Goal: Communication & Community: Answer question/provide support

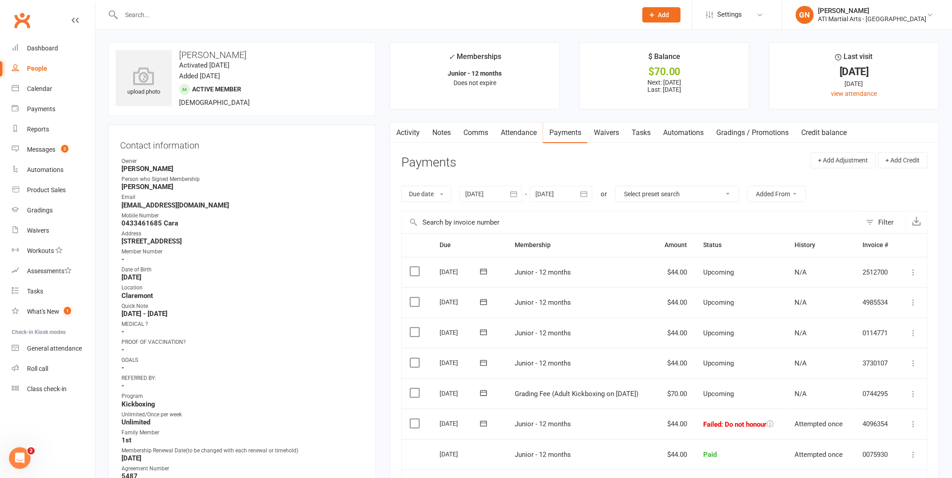
click at [147, 14] on input "text" at bounding box center [375, 15] width 512 height 13
type input "aneni"
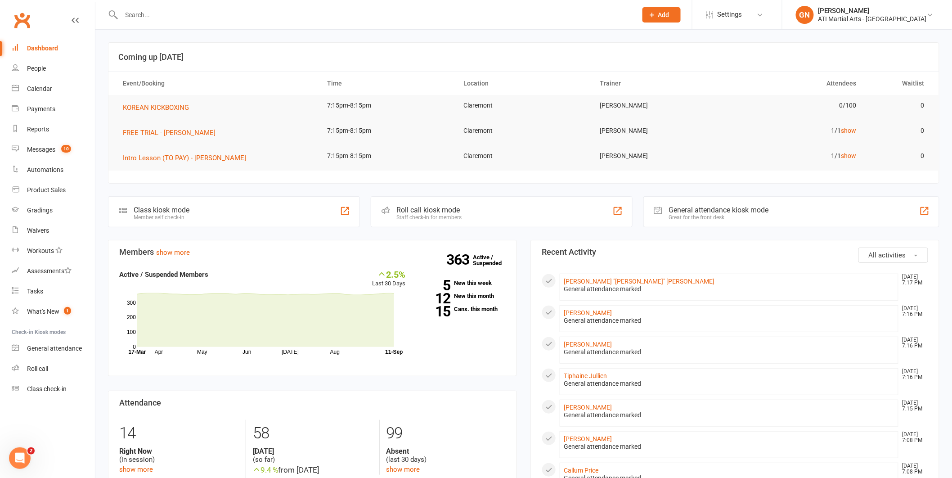
click at [141, 18] on input "text" at bounding box center [375, 15] width 512 height 13
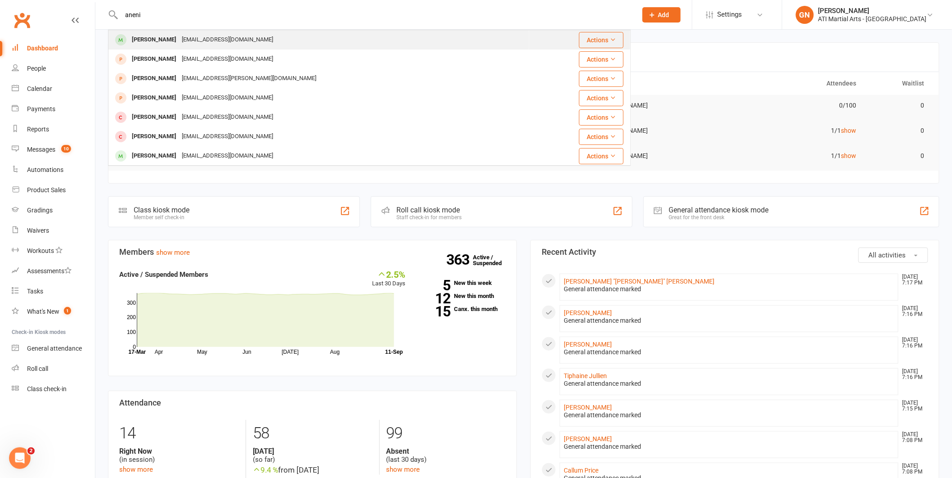
type input "aneni"
click at [162, 39] on div "[PERSON_NAME]" at bounding box center [154, 39] width 50 height 13
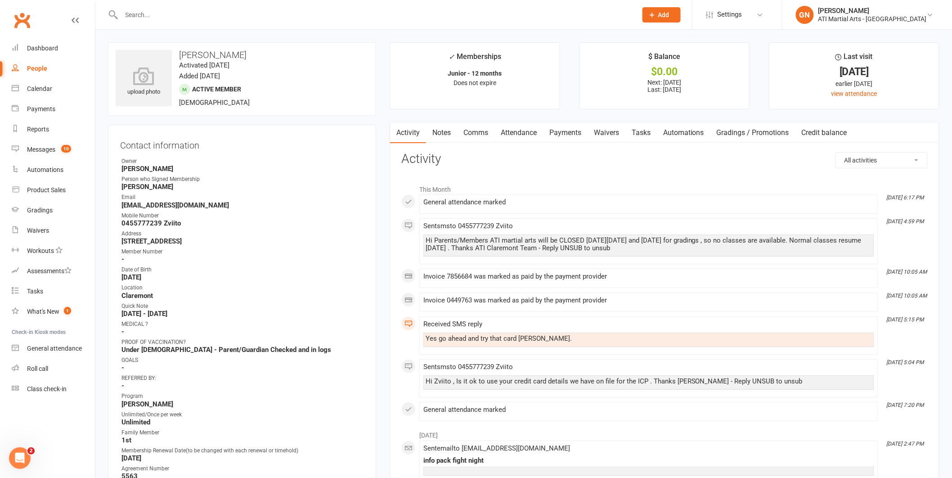
click at [475, 134] on link "Comms" at bounding box center [475, 132] width 37 height 21
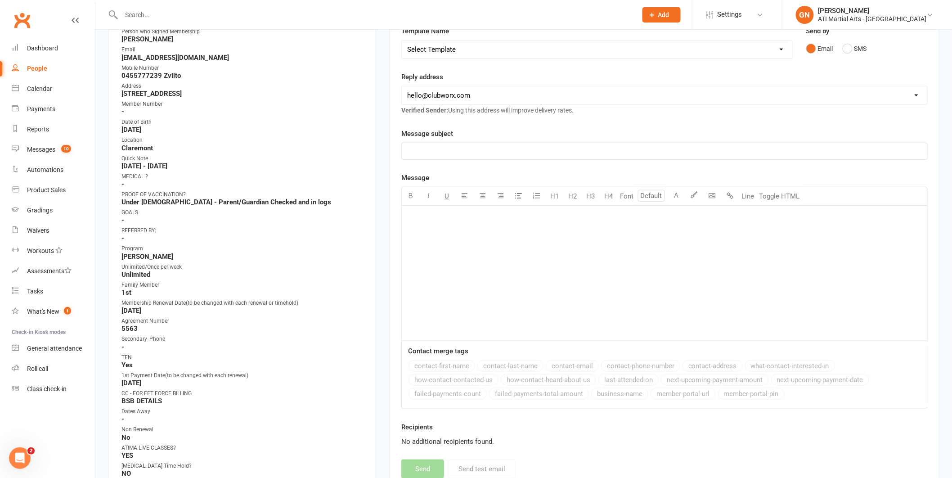
scroll to position [123, 0]
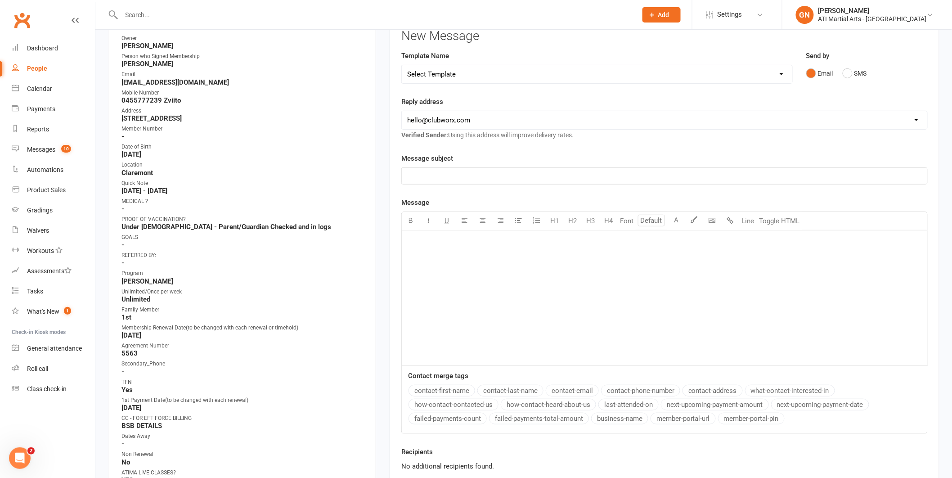
click at [425, 237] on p "﻿" at bounding box center [664, 241] width 515 height 11
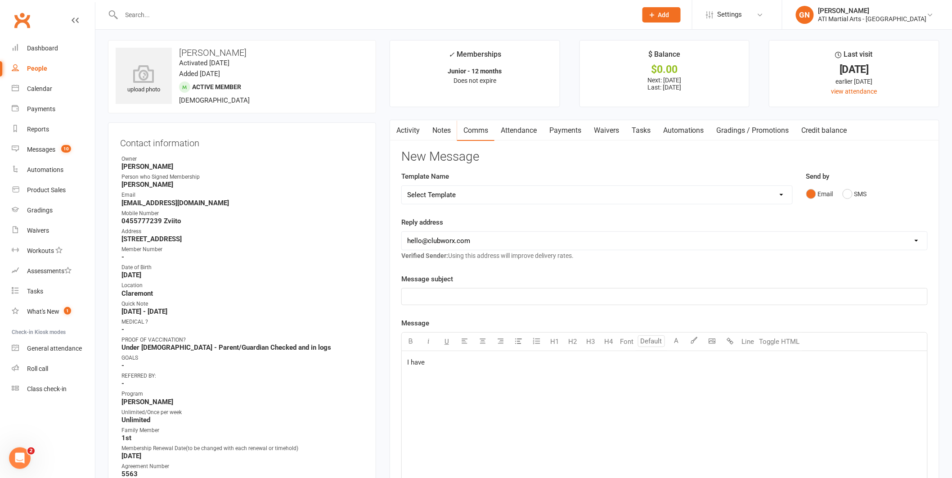
scroll to position [0, 0]
click at [409, 135] on link "Activity" at bounding box center [408, 132] width 36 height 21
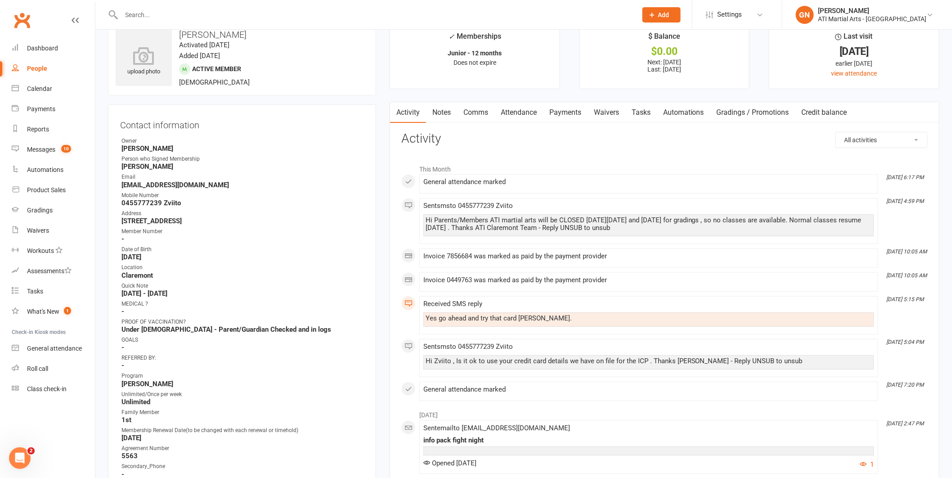
scroll to position [22, 0]
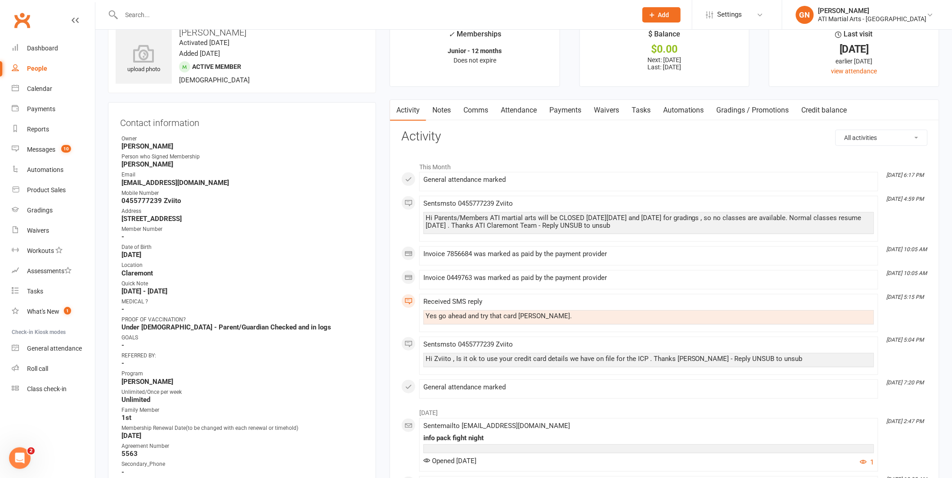
click at [139, 15] on input "text" at bounding box center [375, 15] width 512 height 13
click at [139, 18] on input "text" at bounding box center [375, 15] width 512 height 13
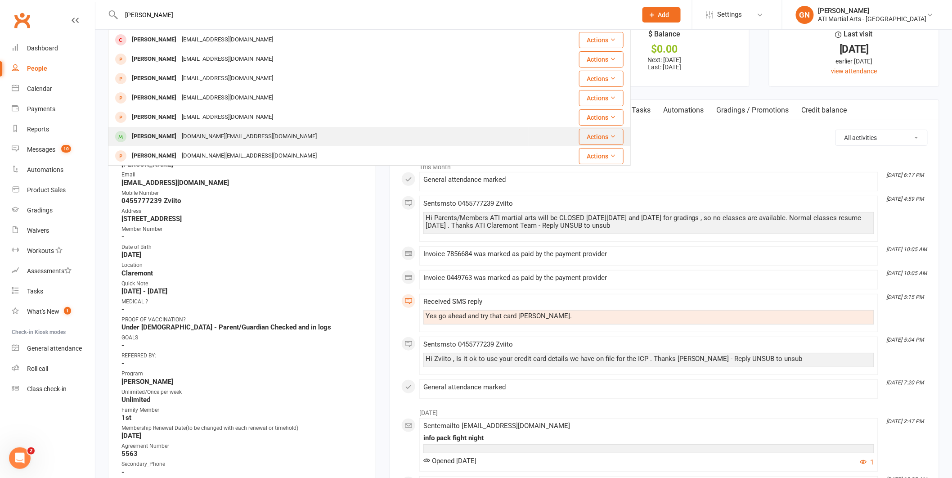
type input "wang"
click at [151, 136] on div "Max Wang" at bounding box center [154, 136] width 50 height 13
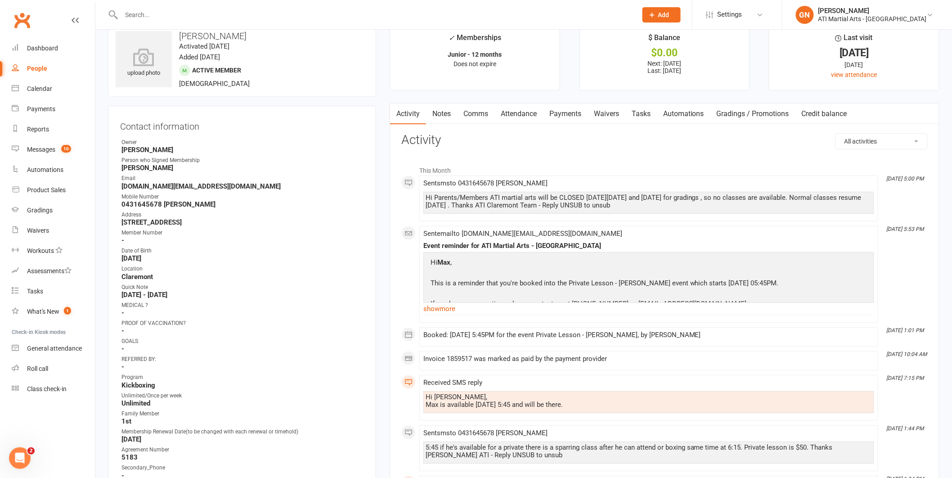
scroll to position [14, 0]
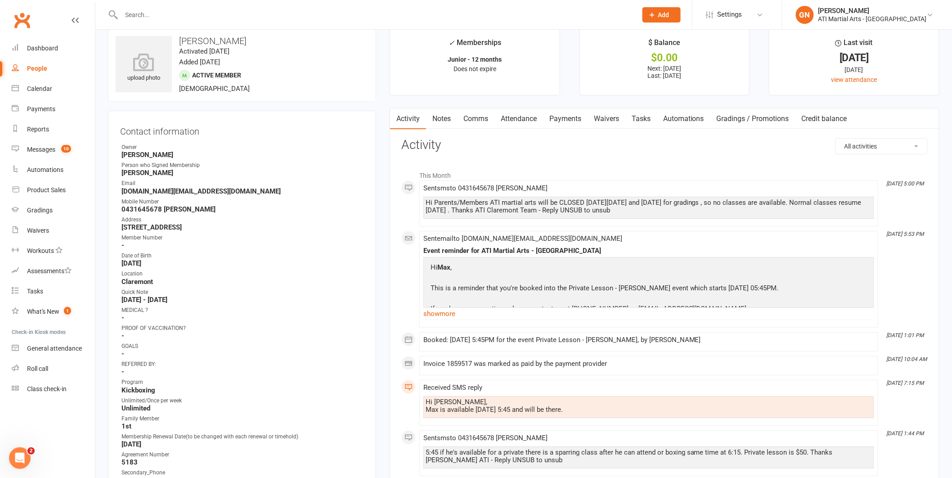
click at [479, 119] on link "Comms" at bounding box center [475, 118] width 37 height 21
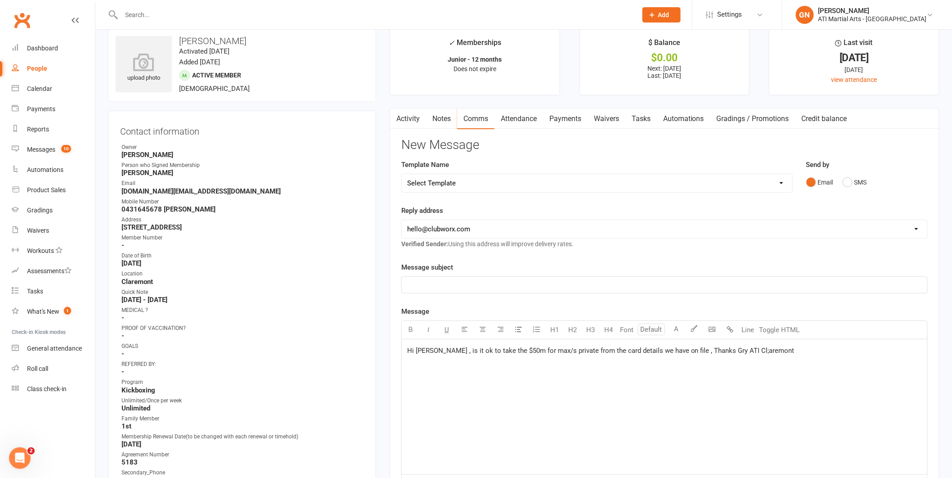
click at [505, 351] on span "Hi Karri , is it ok to take the $50m for max/s private from the card details we…" at bounding box center [600, 350] width 387 height 8
click at [517, 351] on span "Hi Karri , is it ok to take the $50 for max/s private from the card details we …" at bounding box center [598, 350] width 382 height 8
click at [528, 350] on span "Hi Karri , is it ok to take the $50 for Max/s private from the card details we …" at bounding box center [598, 350] width 382 height 8
click at [693, 351] on span "Hi Karri , is it ok to take the $50 for Max's private from the card details we …" at bounding box center [616, 350] width 419 height 8
drag, startPoint x: 737, startPoint y: 345, endPoint x: 760, endPoint y: 340, distance: 23.1
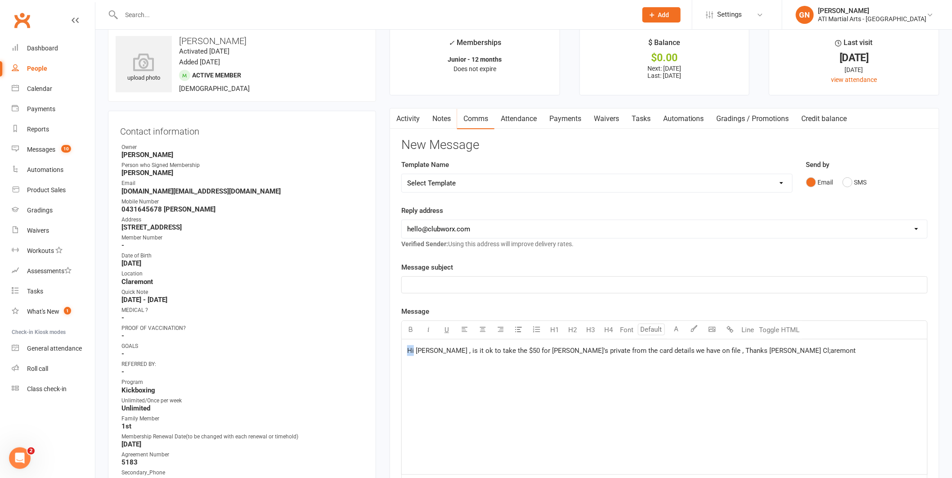
click at [876, 377] on div "Hi Karri , is it ok to take the $50 for Max's private from the card details we …" at bounding box center [664, 406] width 525 height 135
click at [726, 351] on span "Hi Karri , is it ok to take the $50 for Max's private from the card details we …" at bounding box center [631, 350] width 449 height 8
click at [849, 182] on button "SMS" at bounding box center [855, 182] width 24 height 17
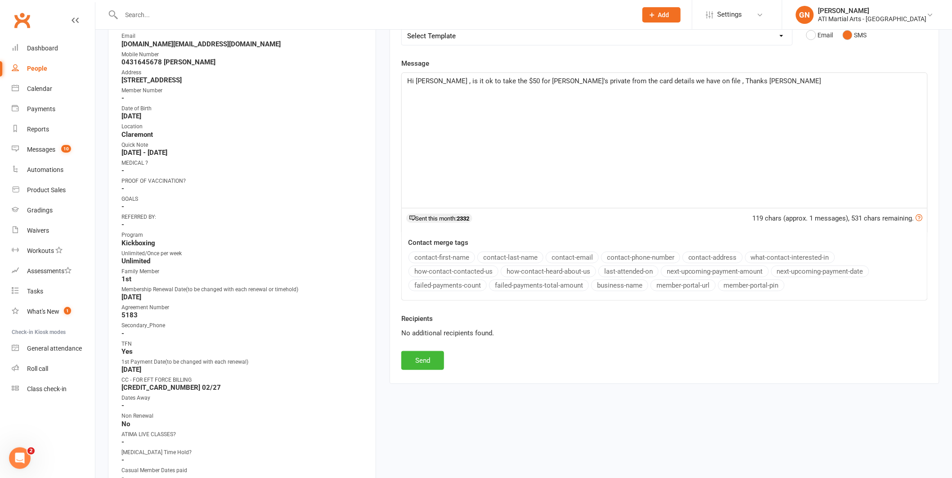
scroll to position [182, 0]
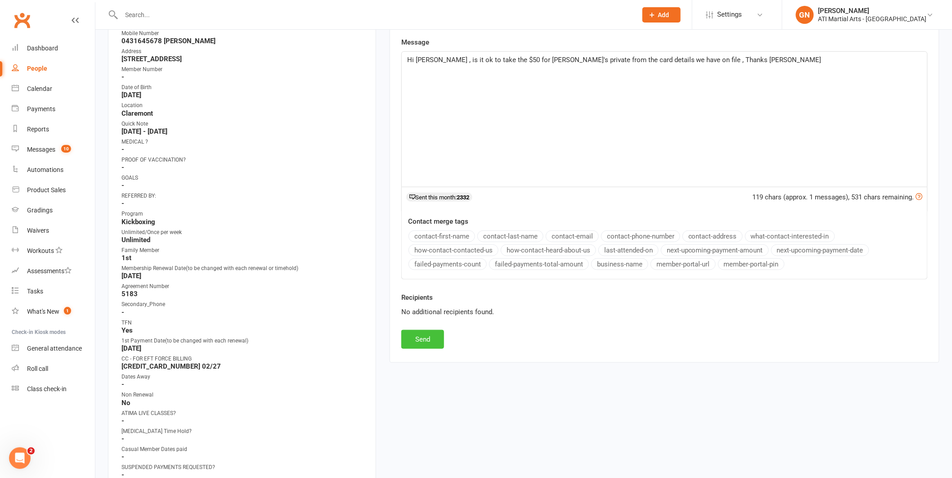
click at [418, 339] on button "Send" at bounding box center [422, 339] width 43 height 19
